Goal: Task Accomplishment & Management: Use online tool/utility

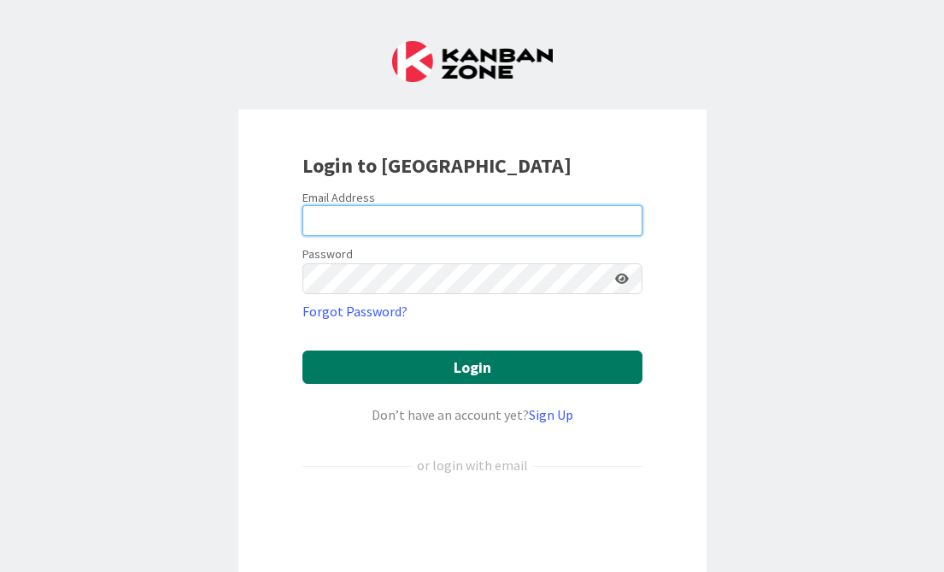
type input "[PERSON_NAME]"
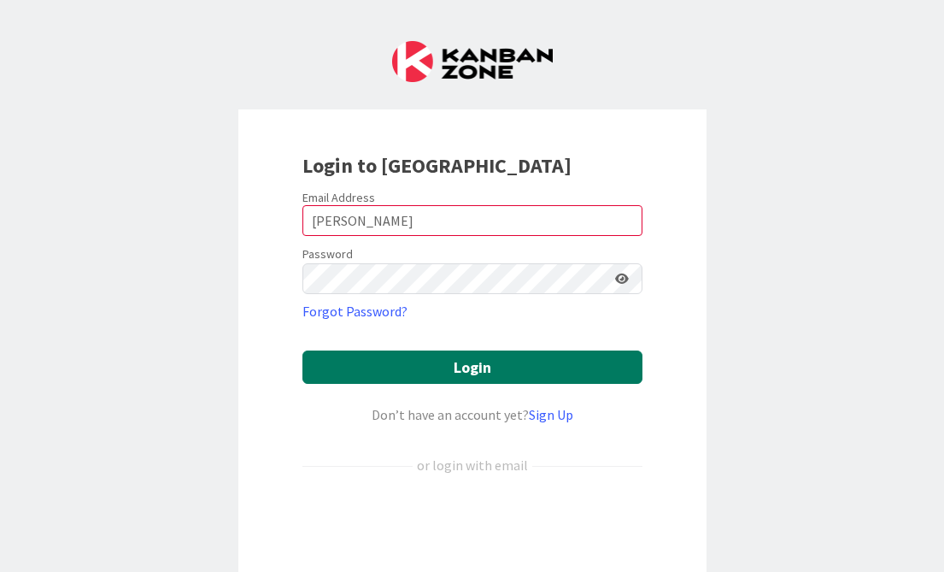
click at [435, 366] on button "Login" at bounding box center [473, 366] width 340 height 33
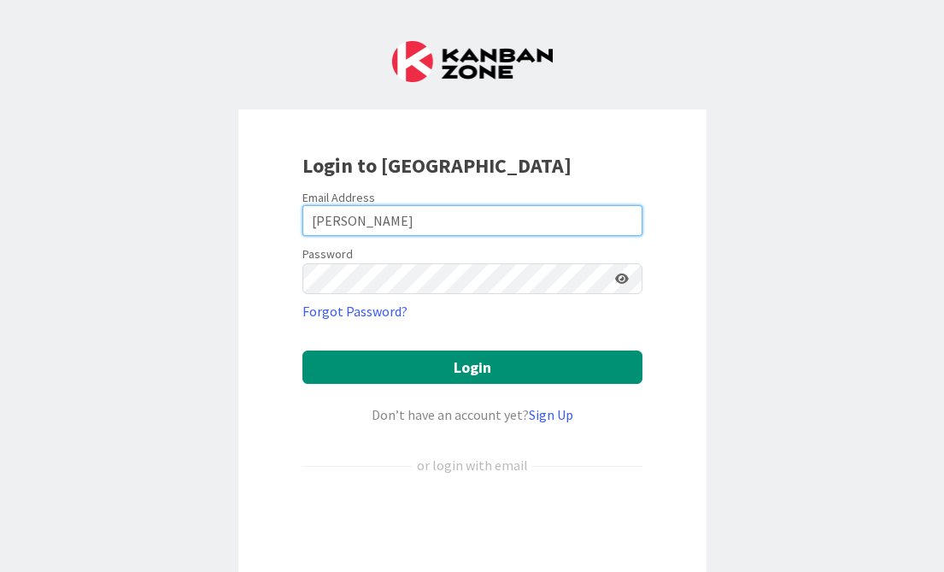
click at [442, 223] on input "[PERSON_NAME]" at bounding box center [473, 220] width 340 height 31
type input "[PERSON_NAME][EMAIL_ADDRESS][PERSON_NAME][DOMAIN_NAME]"
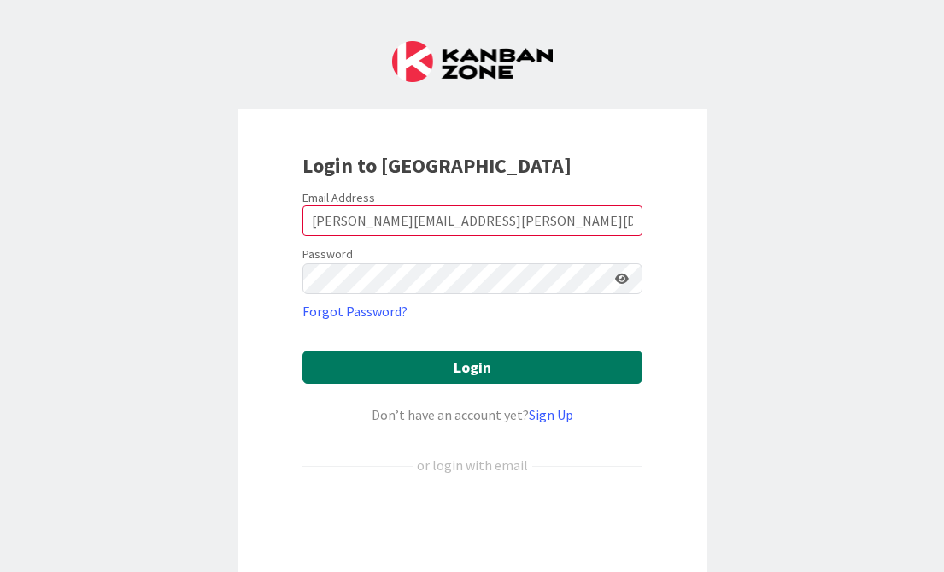
click at [437, 379] on button "Login" at bounding box center [473, 366] width 340 height 33
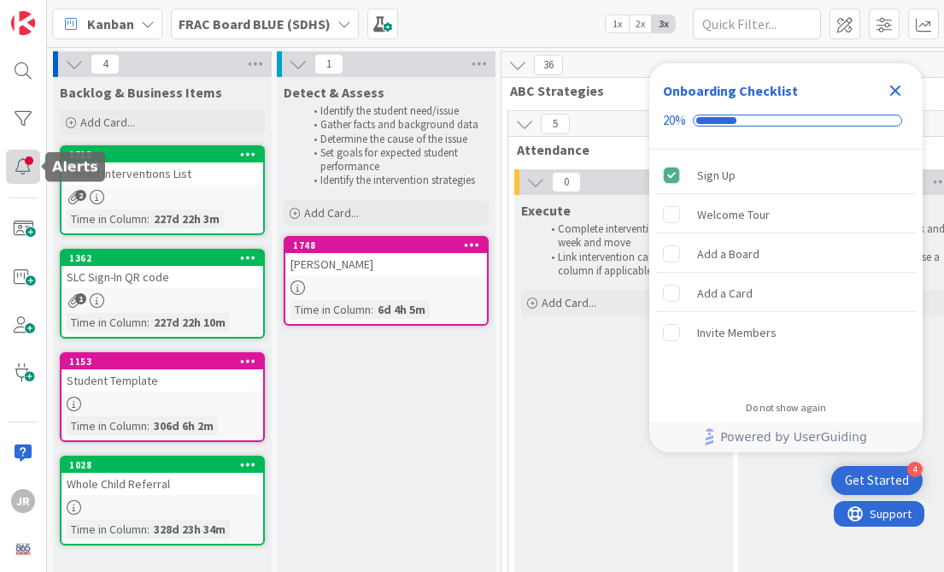
click at [28, 167] on div at bounding box center [23, 167] width 34 height 34
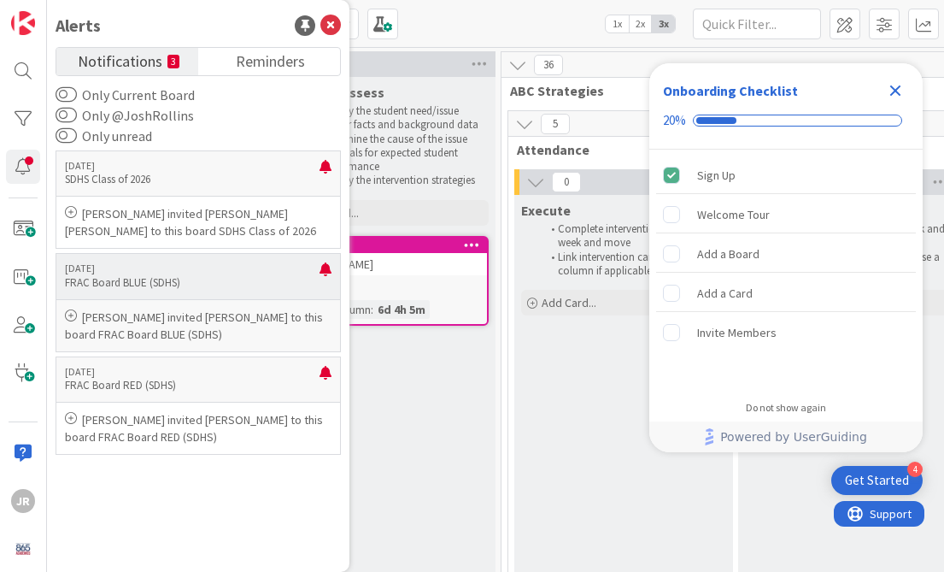
click at [162, 333] on p "[PERSON_NAME] invited [PERSON_NAME] to this board FRAC Board BLUE (SDHS)" at bounding box center [198, 325] width 267 height 34
click at [609, 353] on div "Execute Complete intervention within a week and move Link intervention card fro…" at bounding box center [623, 455] width 219 height 521
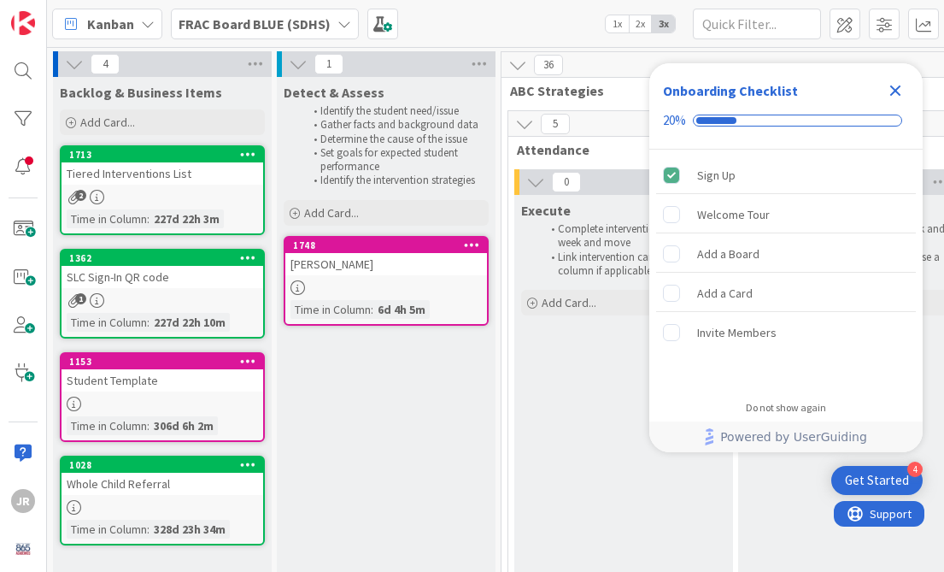
click at [333, 15] on div "FRAC Board BLUE (SDHS)" at bounding box center [265, 24] width 188 height 31
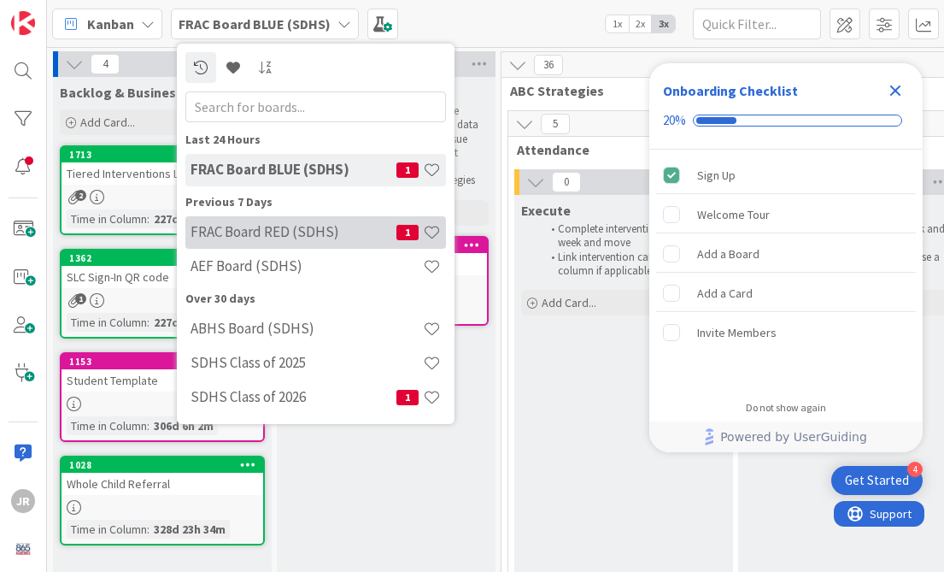
click at [304, 226] on h4 "FRAC Board RED (SDHS)" at bounding box center [294, 231] width 206 height 17
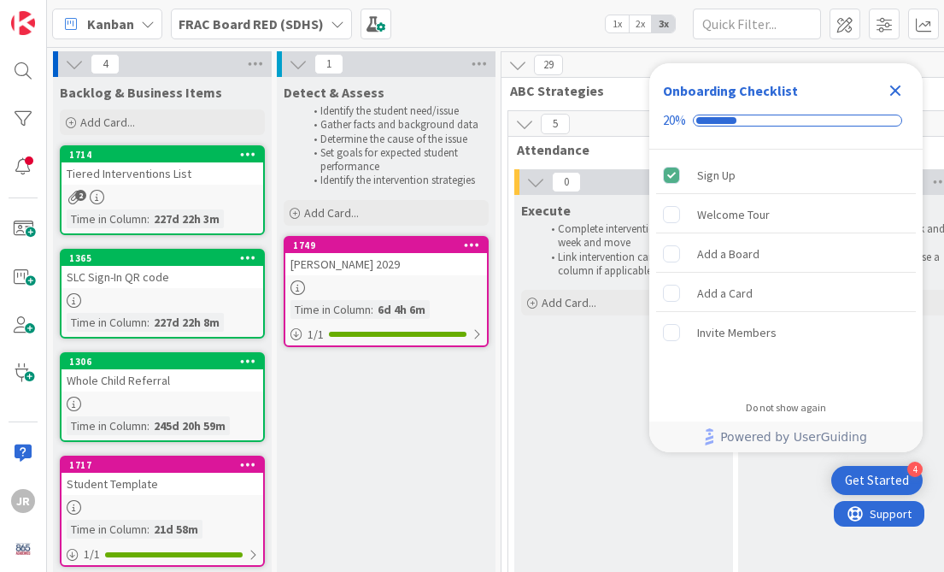
click at [316, 28] on b "FRAC Board RED (SDHS)" at bounding box center [251, 23] width 145 height 17
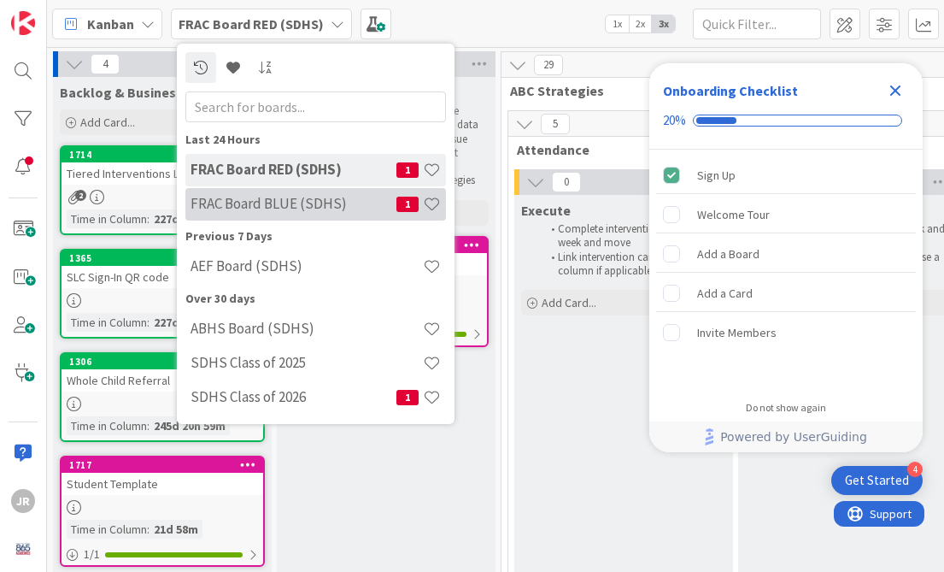
click at [303, 201] on h4 "FRAC Board BLUE (SDHS)" at bounding box center [294, 203] width 206 height 17
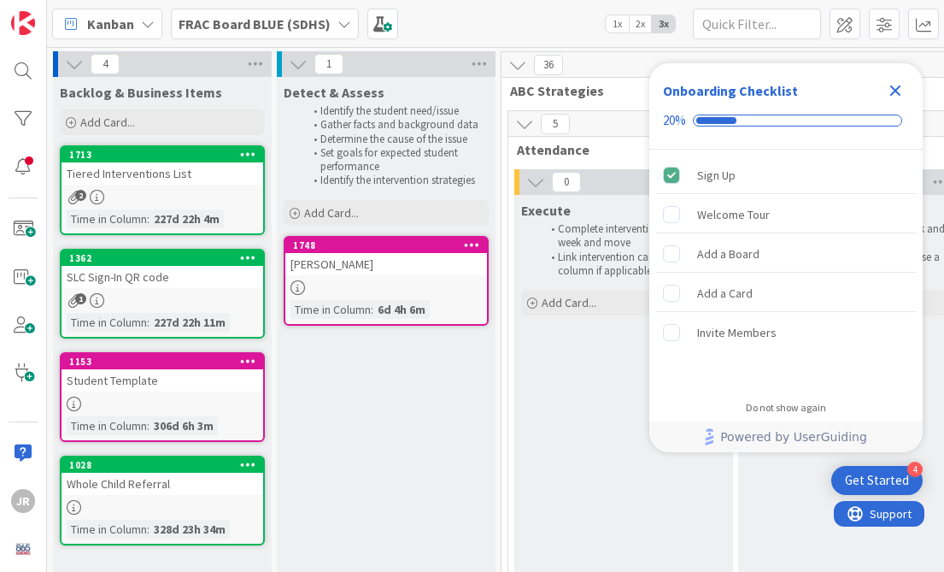
click at [473, 244] on icon at bounding box center [472, 244] width 16 height 12
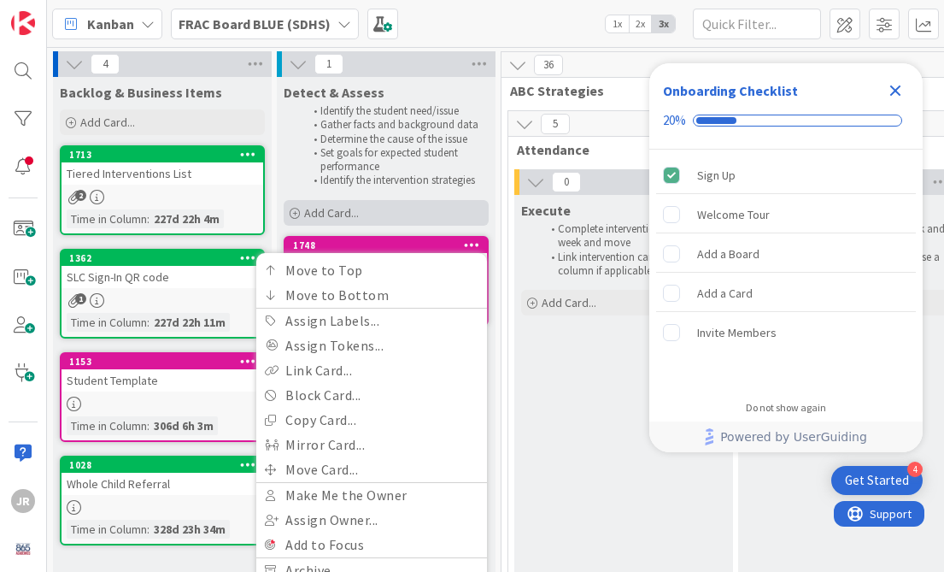
click at [443, 211] on div "Add Card..." at bounding box center [386, 213] width 205 height 26
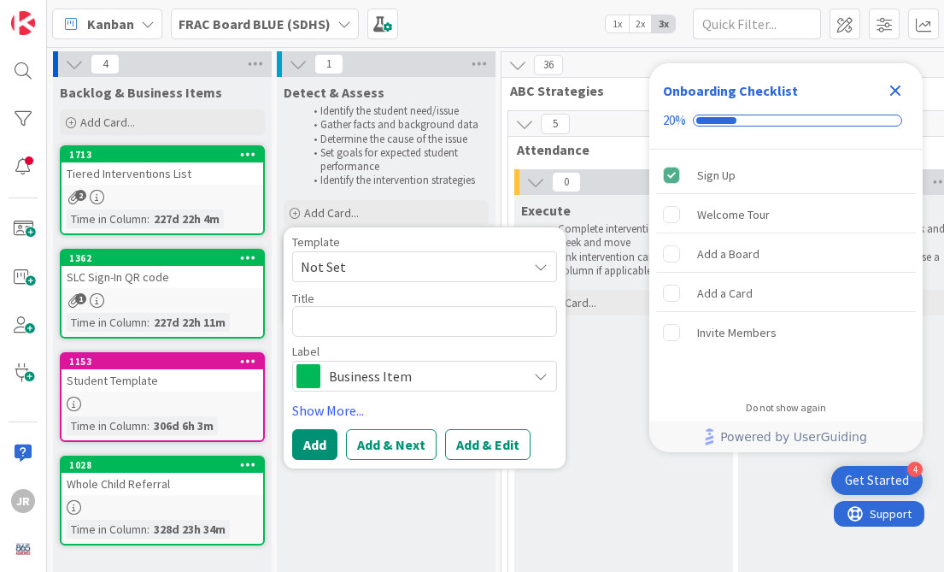
click at [454, 86] on div "Detect & Assess" at bounding box center [386, 92] width 205 height 17
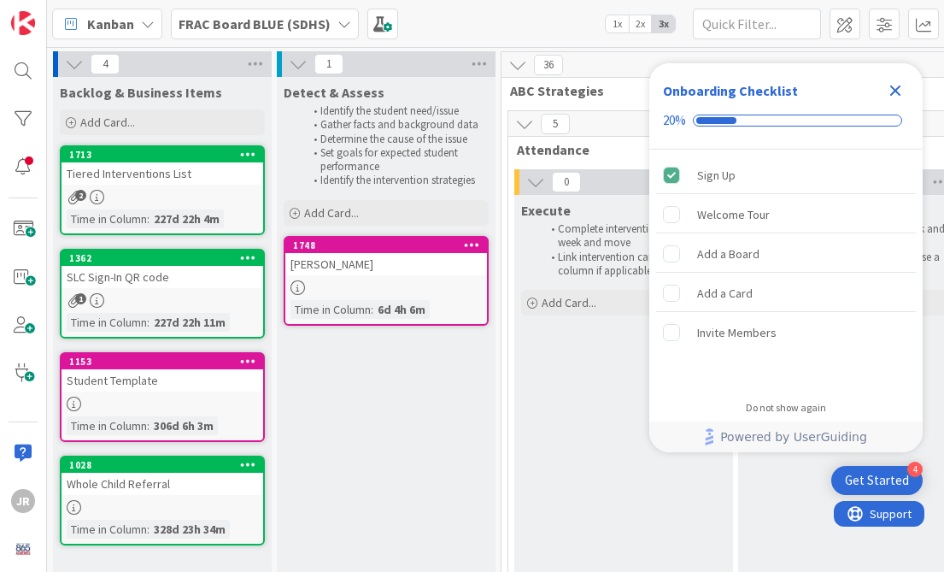
click at [131, 385] on div "Student Template" at bounding box center [163, 380] width 202 height 22
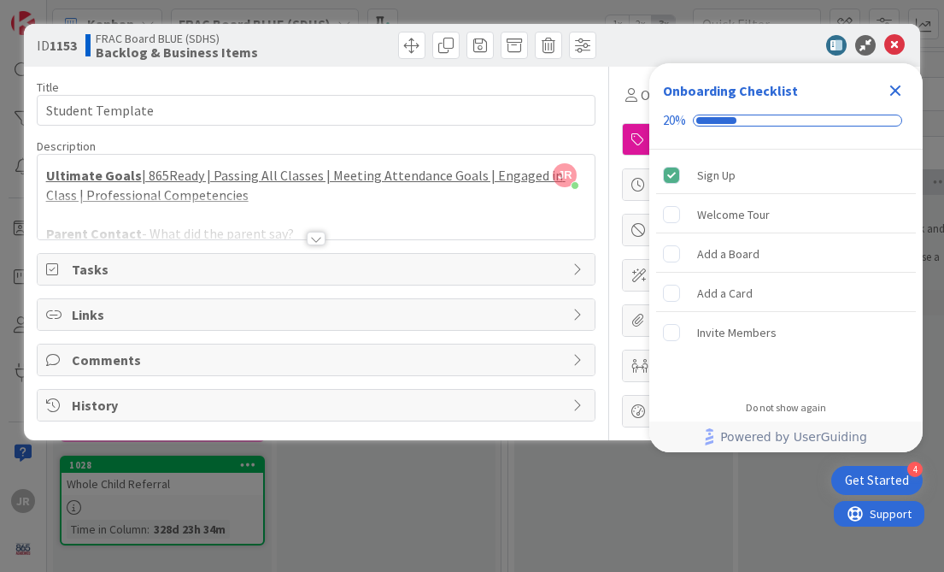
click at [900, 88] on icon "Close Checklist" at bounding box center [895, 90] width 21 height 21
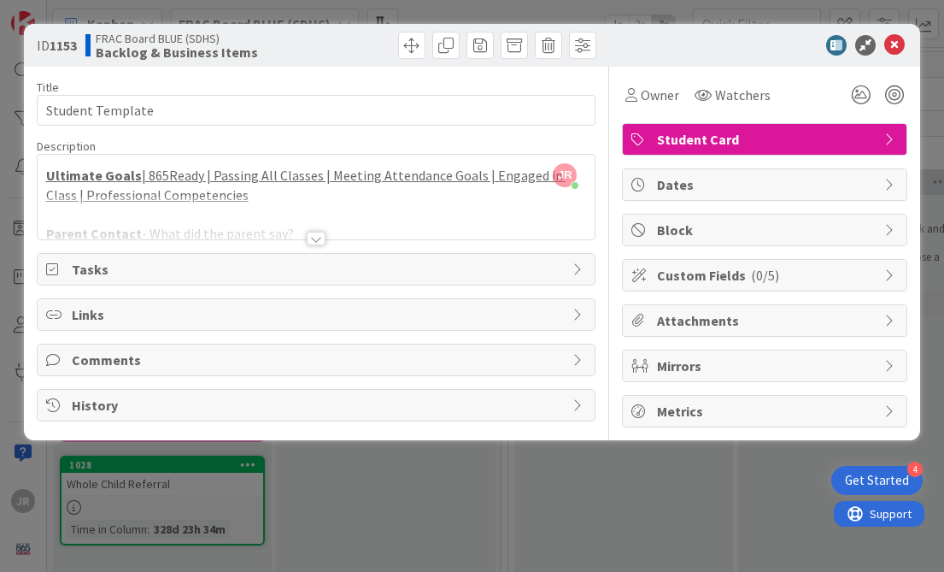
click at [906, 45] on div at bounding box center [756, 45] width 303 height 21
click at [895, 43] on icon at bounding box center [894, 45] width 21 height 21
